Goal: Answer question/provide support: Share knowledge or assist other users

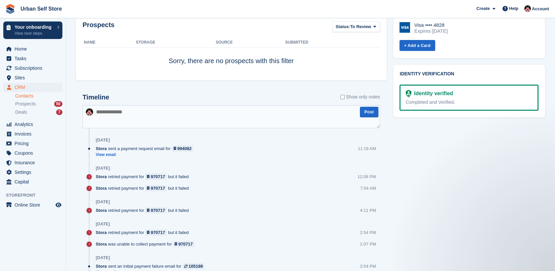
scroll to position [304, 0]
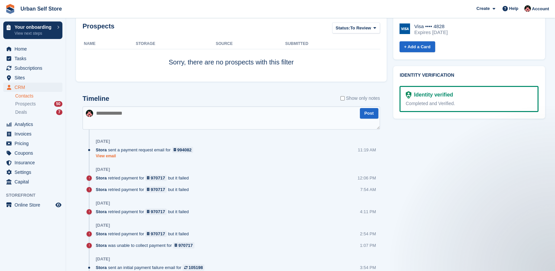
click at [102, 155] on link "View email" at bounding box center [146, 156] width 101 height 6
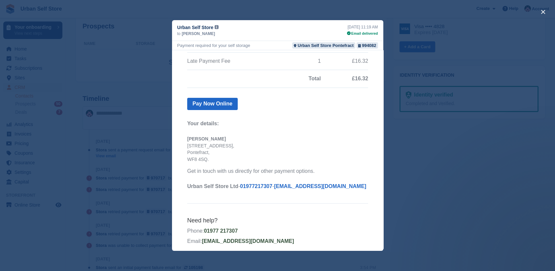
scroll to position [165, 0]
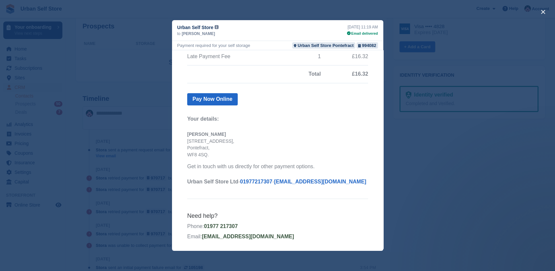
click at [444, 180] on div "close" at bounding box center [277, 135] width 555 height 271
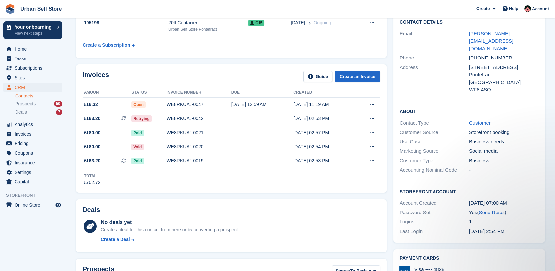
scroll to position [0, 0]
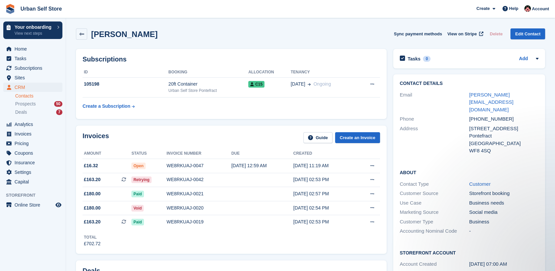
click at [269, 136] on div "Invoices Guide Create an Invoice" at bounding box center [231, 139] width 297 height 15
click at [24, 71] on span "Subscriptions" at bounding box center [35, 67] width 40 height 9
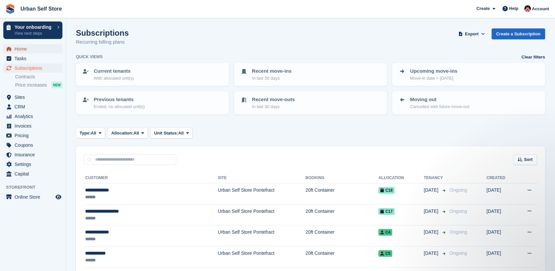
click at [24, 50] on span "Home" at bounding box center [35, 48] width 40 height 9
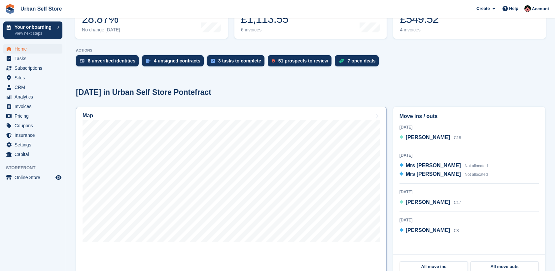
scroll to position [128, 0]
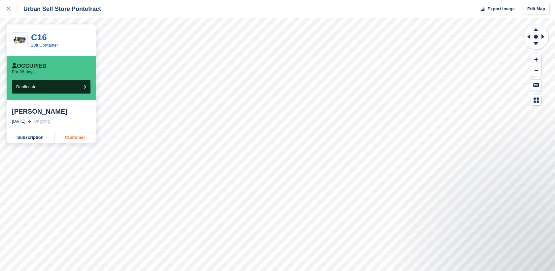
click at [81, 137] on link "Customer" at bounding box center [74, 137] width 41 height 11
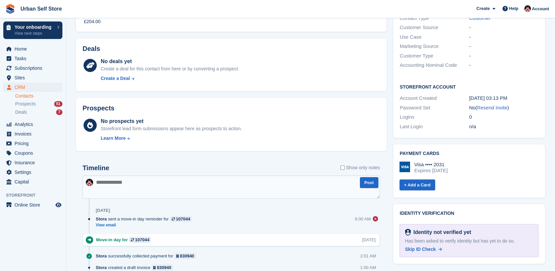
click at [184, 184] on textarea at bounding box center [231, 186] width 297 height 23
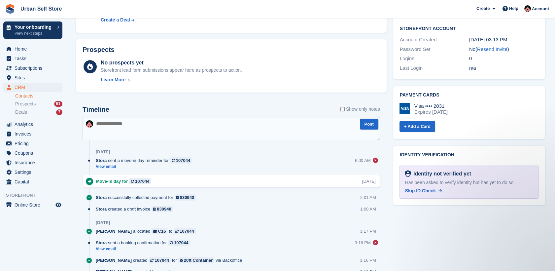
scroll to position [224, 0]
click at [111, 180] on div "Move-in day for 107044" at bounding box center [125, 181] width 58 height 6
click at [111, 167] on link "View email" at bounding box center [145, 166] width 99 height 6
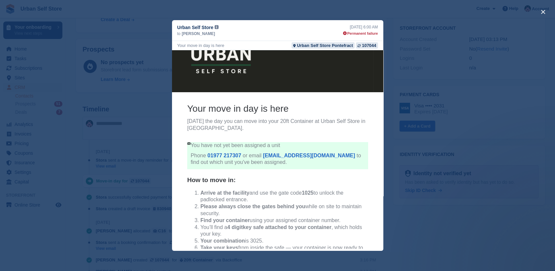
scroll to position [22, 0]
click at [419, 226] on div "close" at bounding box center [277, 135] width 555 height 271
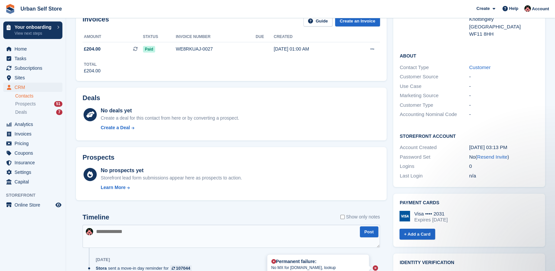
scroll to position [0, 0]
